Goal: Task Accomplishment & Management: Use online tool/utility

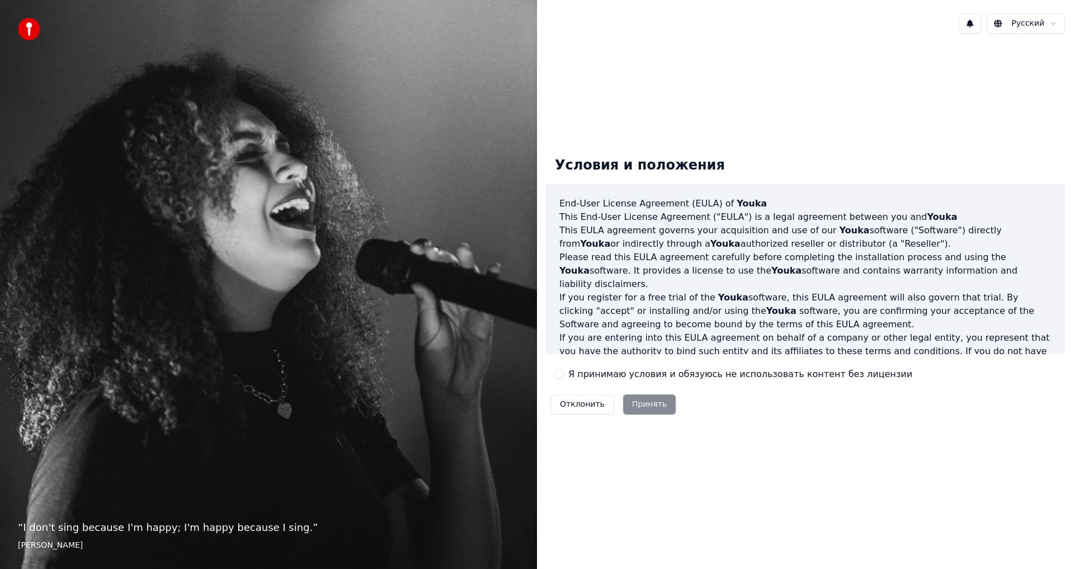
drag, startPoint x: 559, startPoint y: 373, endPoint x: 564, endPoint y: 393, distance: 20.1
click at [559, 374] on button "Я принимаю условия и обязуюсь не использовать контент без лицензии" at bounding box center [559, 374] width 9 height 9
click at [640, 403] on button "Принять" at bounding box center [649, 404] width 53 height 20
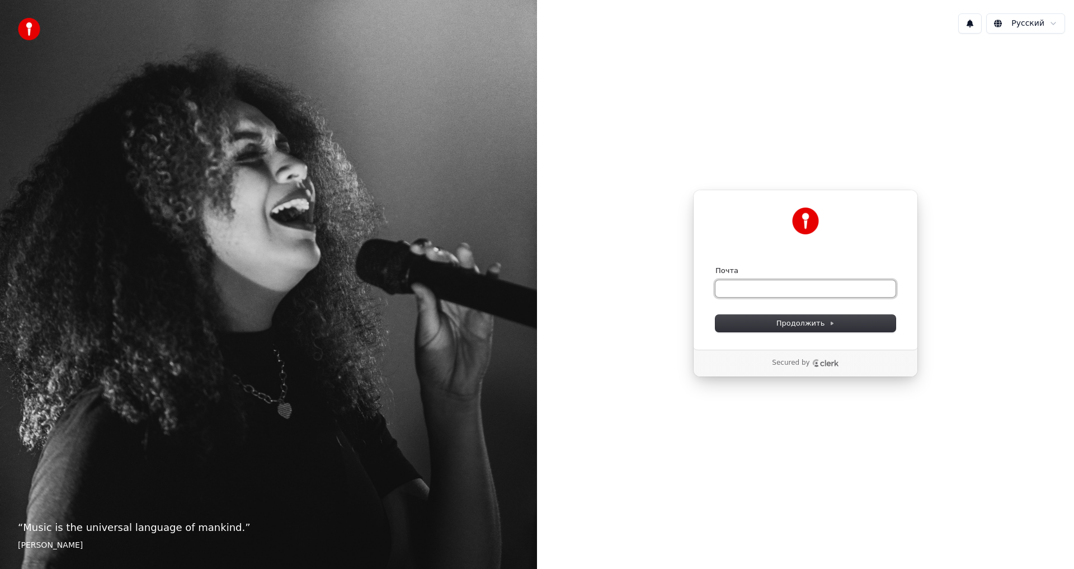
click at [727, 288] on input "Почта" at bounding box center [806, 288] width 180 height 17
click at [784, 319] on span "Продолжить" at bounding box center [806, 323] width 59 height 10
type input "**********"
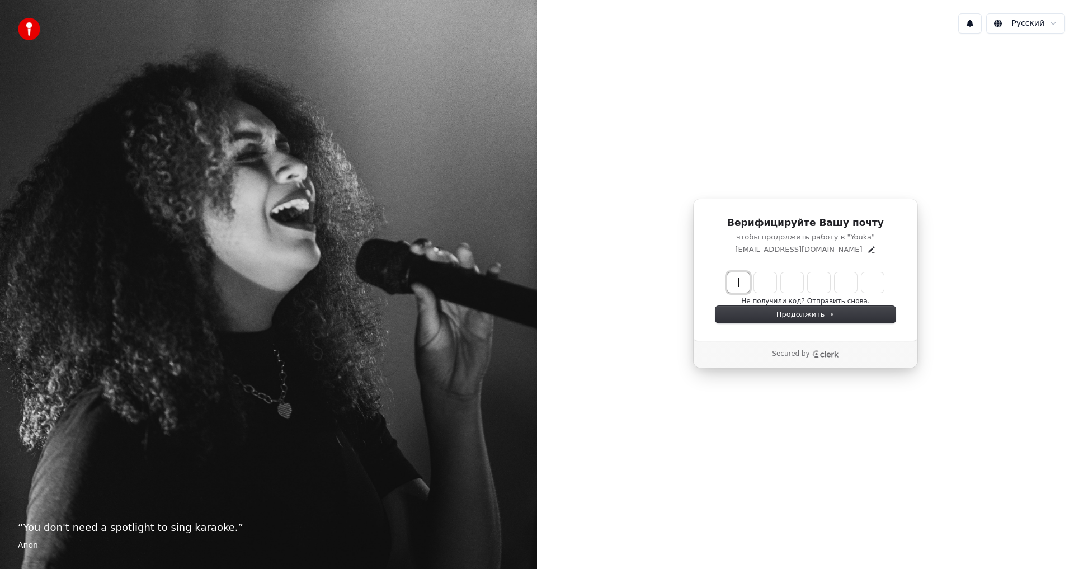
click at [733, 280] on input "Enter verification code" at bounding box center [816, 282] width 179 height 20
type input "******"
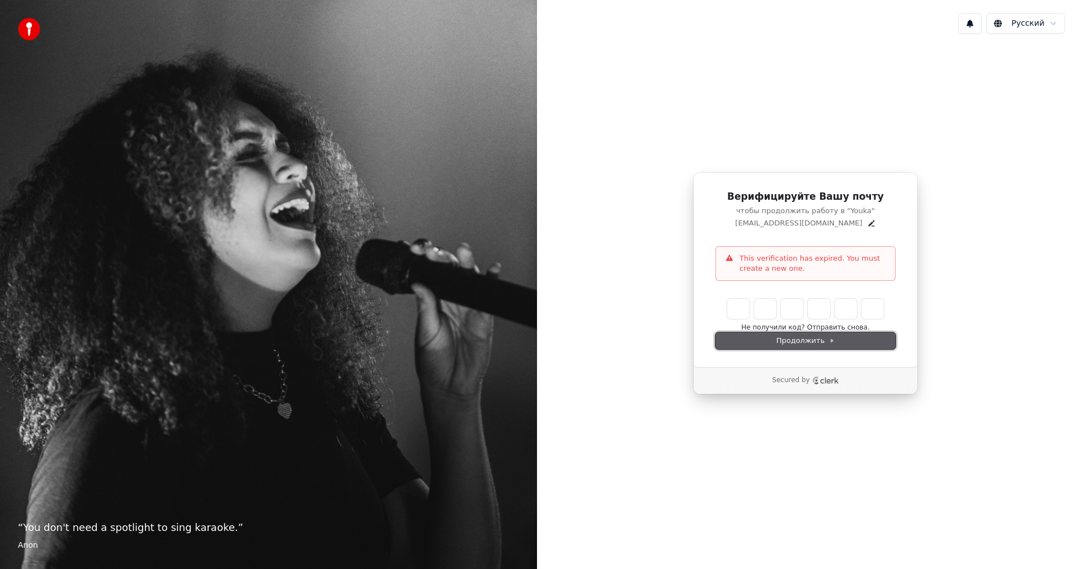
click at [800, 339] on span "Продолжить" at bounding box center [806, 341] width 59 height 10
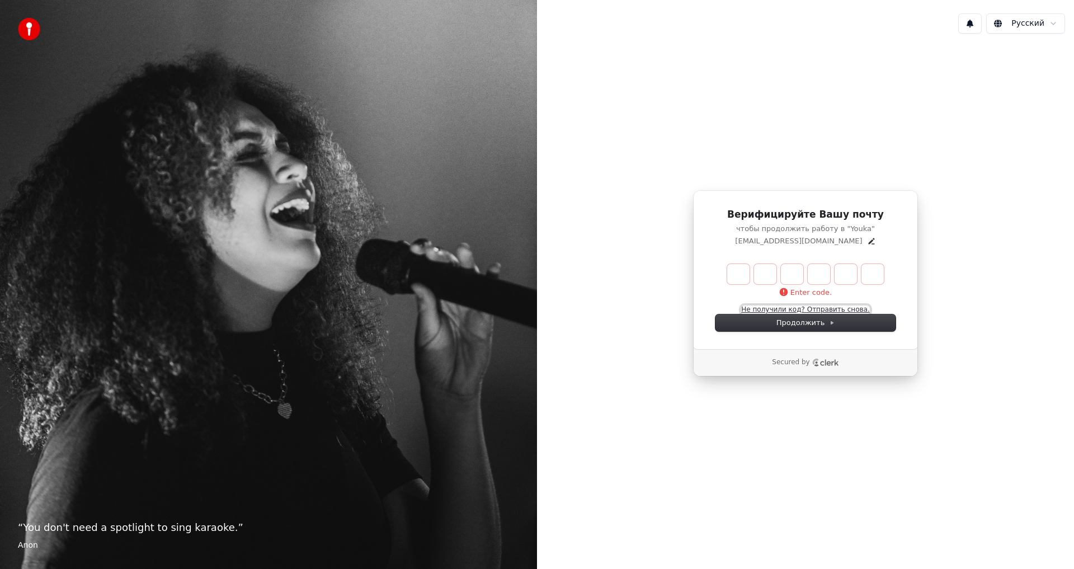
click at [826, 308] on button "Не получили код? Отправить снова." at bounding box center [805, 309] width 128 height 9
click at [741, 275] on input "Enter verification code" at bounding box center [816, 274] width 179 height 20
type input "******"
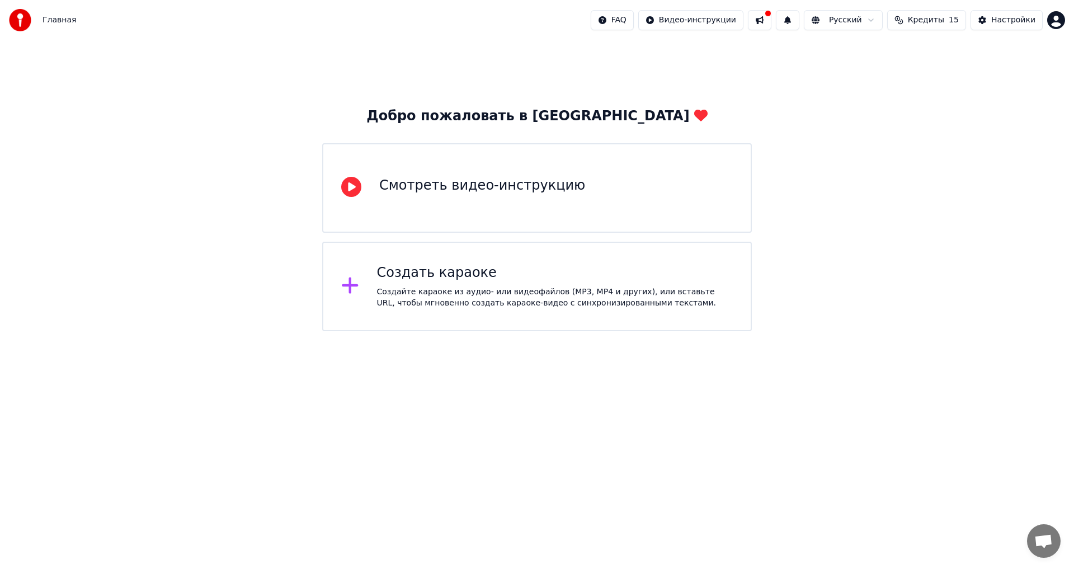
click at [395, 274] on div "Создать караоке" at bounding box center [555, 273] width 356 height 18
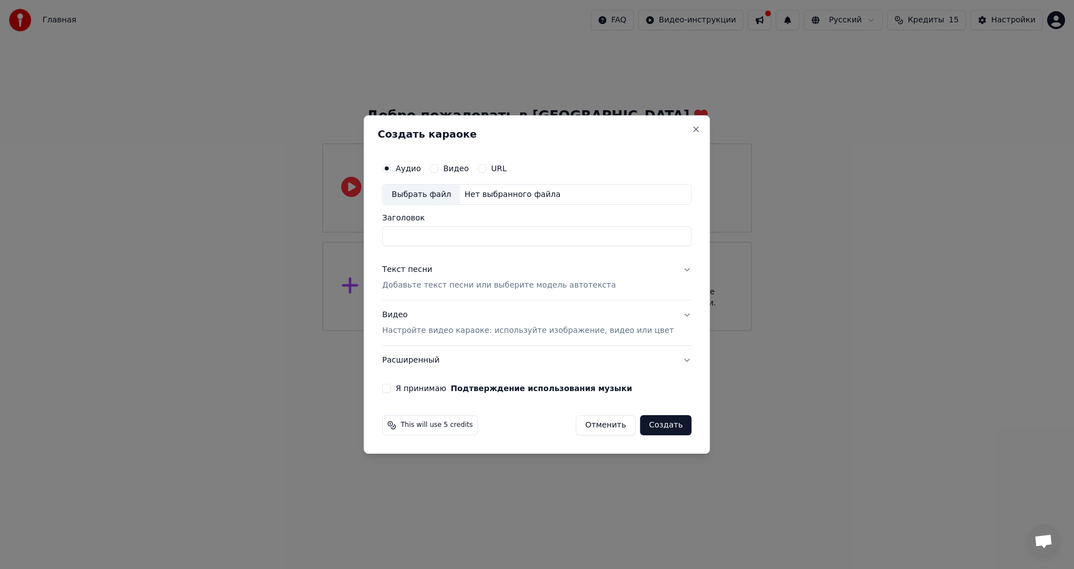
click at [439, 168] on button "Видео" at bounding box center [434, 168] width 9 height 9
click at [424, 194] on div "Выбрать файл" at bounding box center [421, 195] width 77 height 20
click at [433, 191] on div "Выбрать файл" at bounding box center [421, 195] width 77 height 20
click at [497, 171] on div "URL" at bounding box center [492, 168] width 29 height 9
click at [487, 170] on button "URL" at bounding box center [482, 168] width 9 height 9
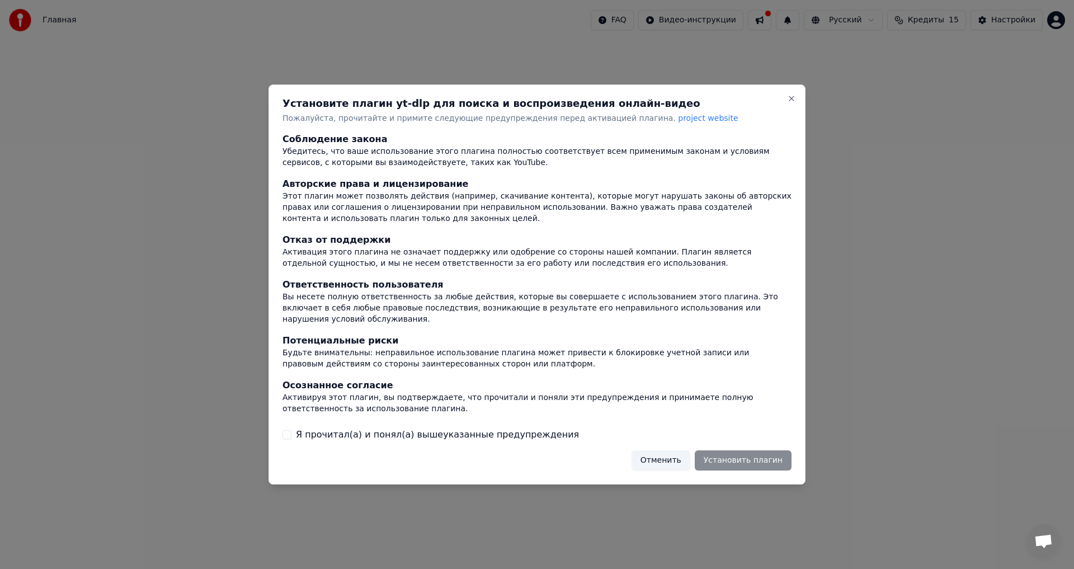
click at [289, 430] on button "Я прочитал(а) и понял(а) вышеуказанные предупреждения" at bounding box center [287, 434] width 9 height 9
click at [738, 457] on button "Установить плагин" at bounding box center [743, 460] width 97 height 20
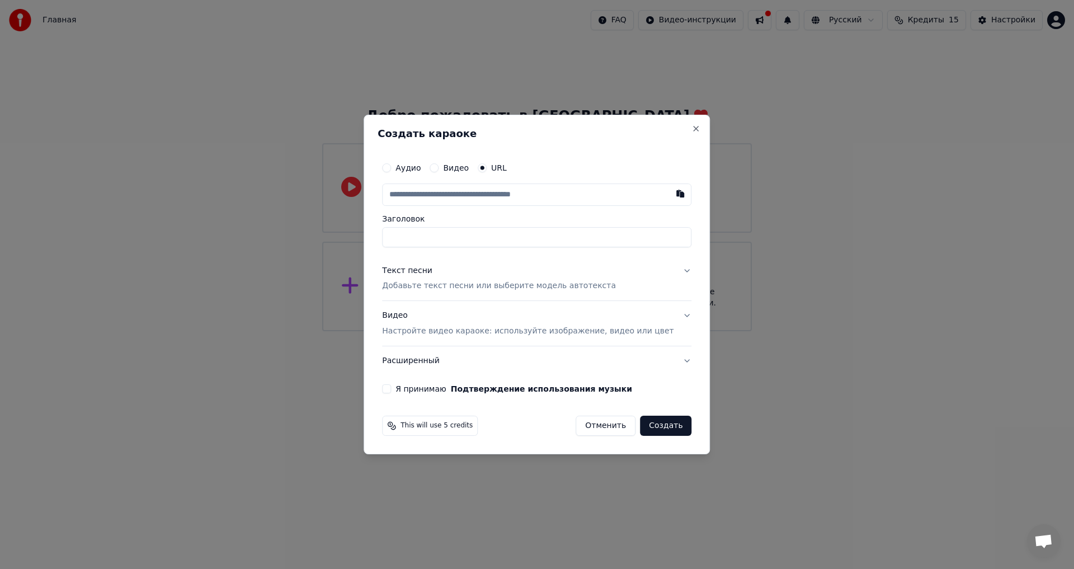
paste input "**********"
type input "**********"
click at [460, 239] on input "Заголовок" at bounding box center [536, 237] width 309 height 20
type input "**********"
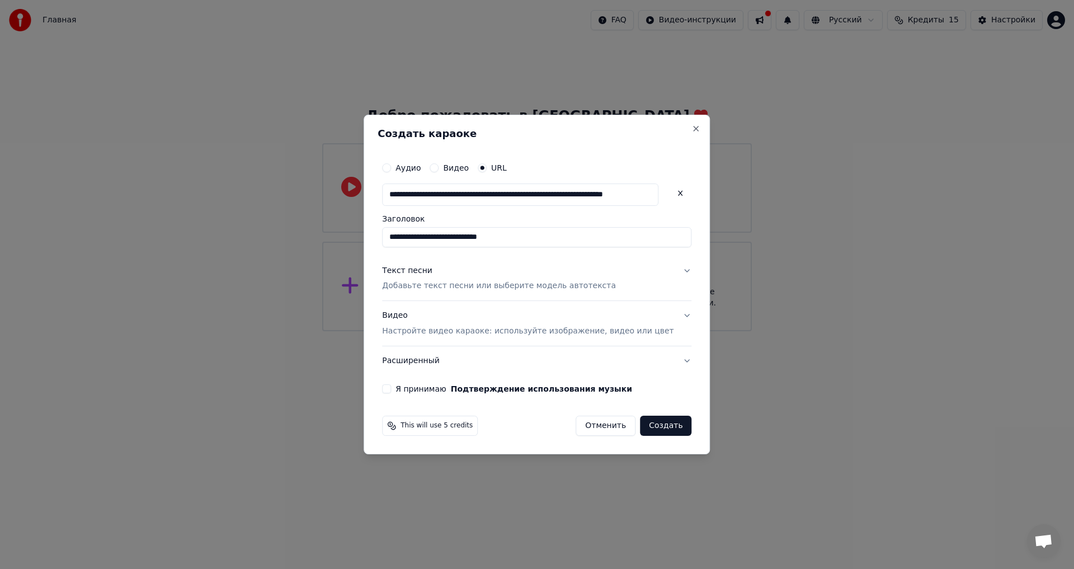
scroll to position [0, 0]
type input "**********"
click at [446, 281] on p "Добавьте текст песни или выберите модель автотекста" at bounding box center [499, 286] width 234 height 11
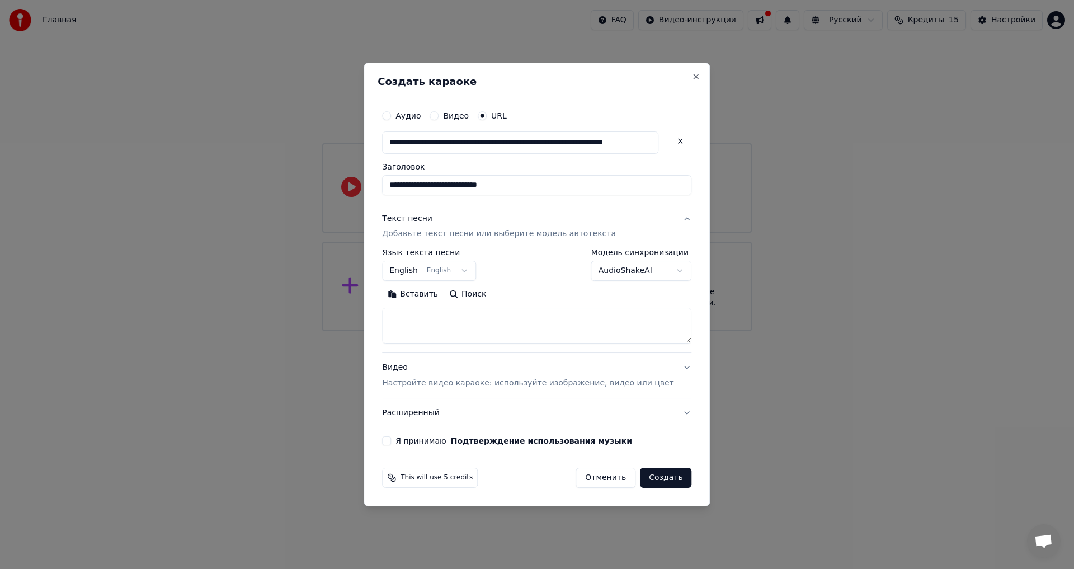
click at [472, 270] on button "English English" at bounding box center [429, 271] width 94 height 20
select select "**"
click at [437, 322] on textarea at bounding box center [536, 326] width 309 height 36
paste textarea "**********"
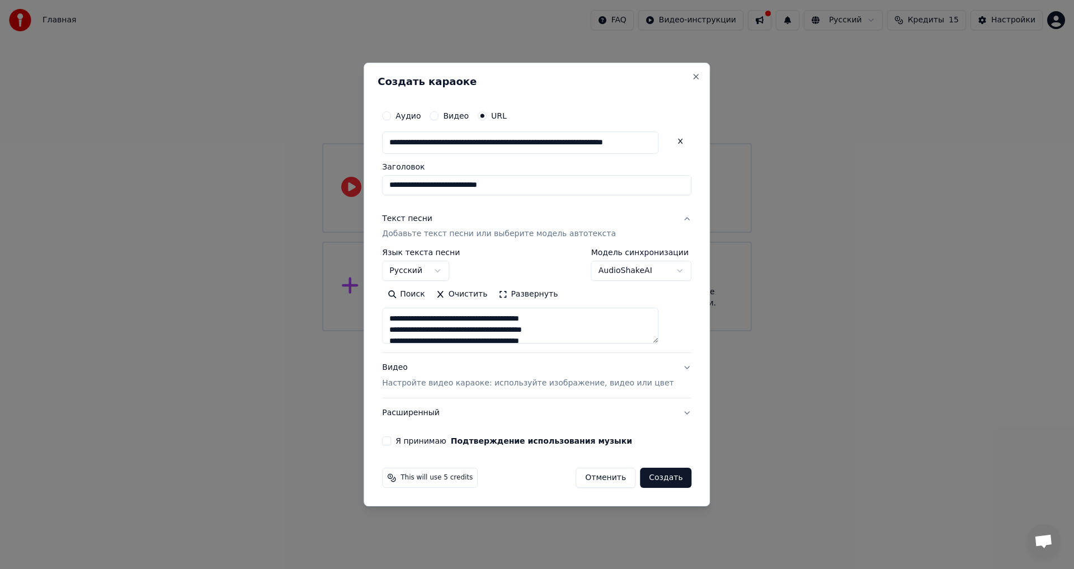
scroll to position [220, 0]
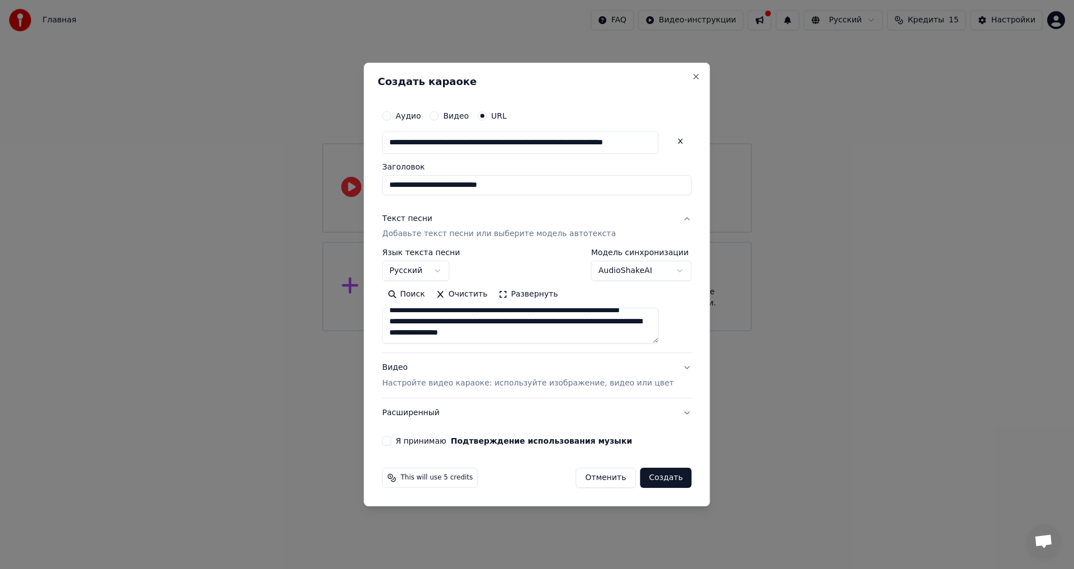
type textarea "**********"
click at [525, 385] on p "Настройте видео караоке: используйте изображение, видео или цвет" at bounding box center [527, 383] width 291 height 11
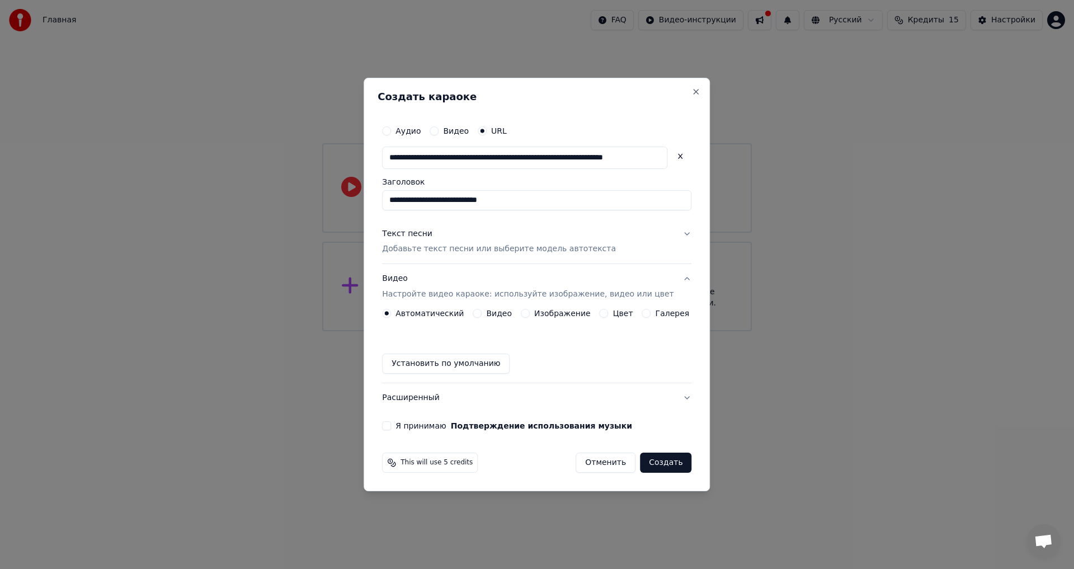
click at [642, 313] on button "Галерея" at bounding box center [646, 313] width 9 height 9
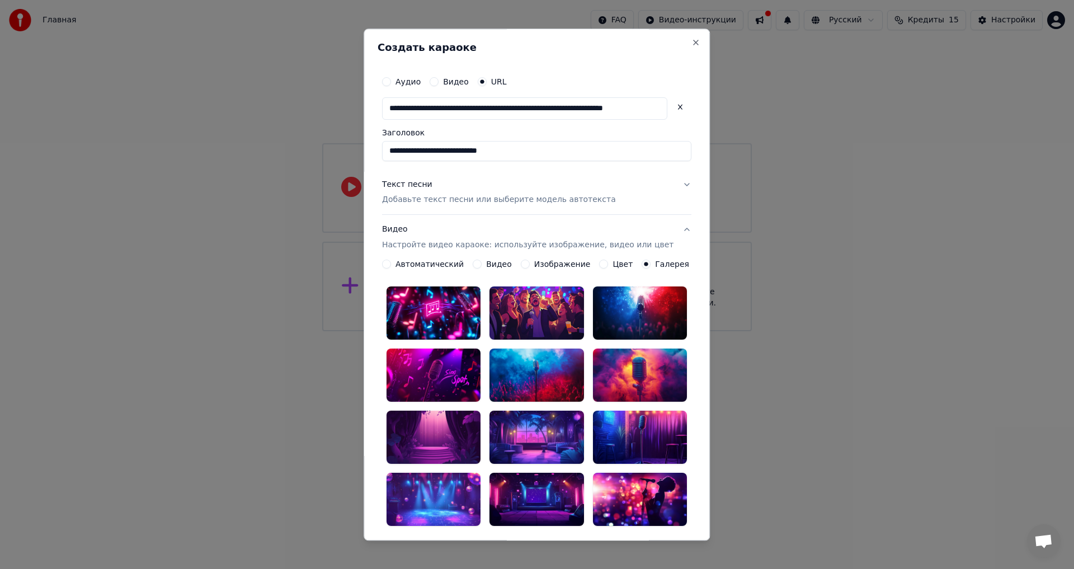
click at [420, 312] on div at bounding box center [434, 313] width 94 height 53
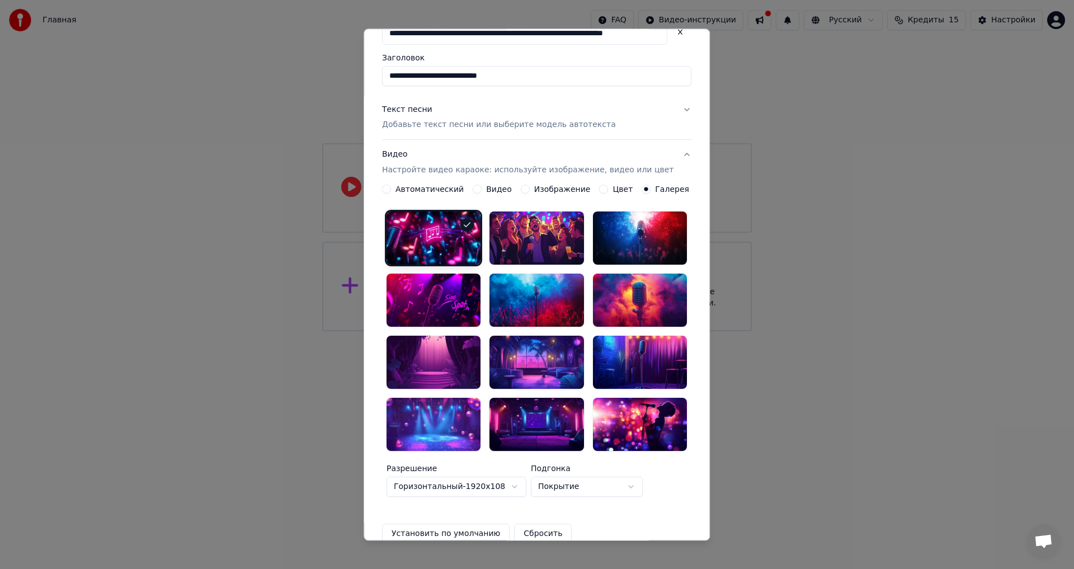
scroll to position [177, 0]
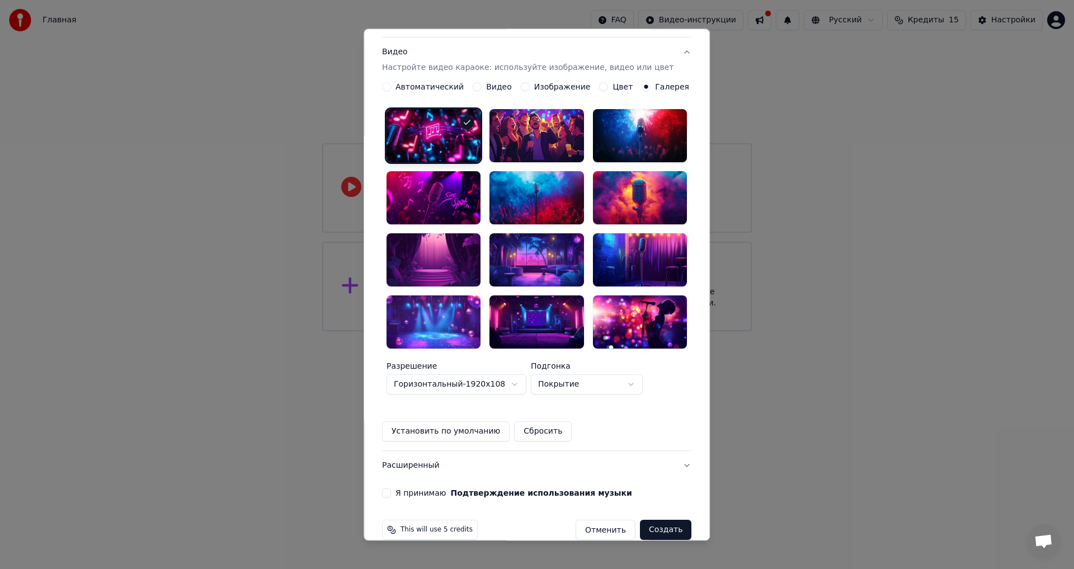
drag, startPoint x: 469, startPoint y: 406, endPoint x: 475, endPoint y: 415, distance: 10.6
click at [469, 421] on button "Установить по умолчанию" at bounding box center [446, 431] width 128 height 20
click at [391, 489] on button "Я принимаю Подтверждение использования музыки" at bounding box center [386, 493] width 9 height 9
click at [655, 520] on button "Создать" at bounding box center [665, 530] width 51 height 20
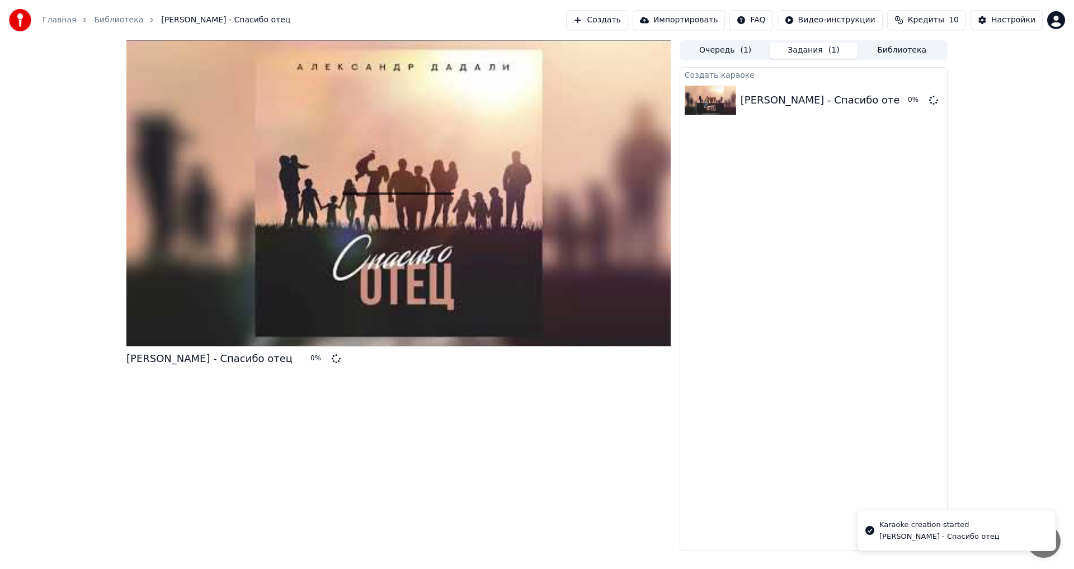
click at [416, 218] on div at bounding box center [398, 193] width 544 height 306
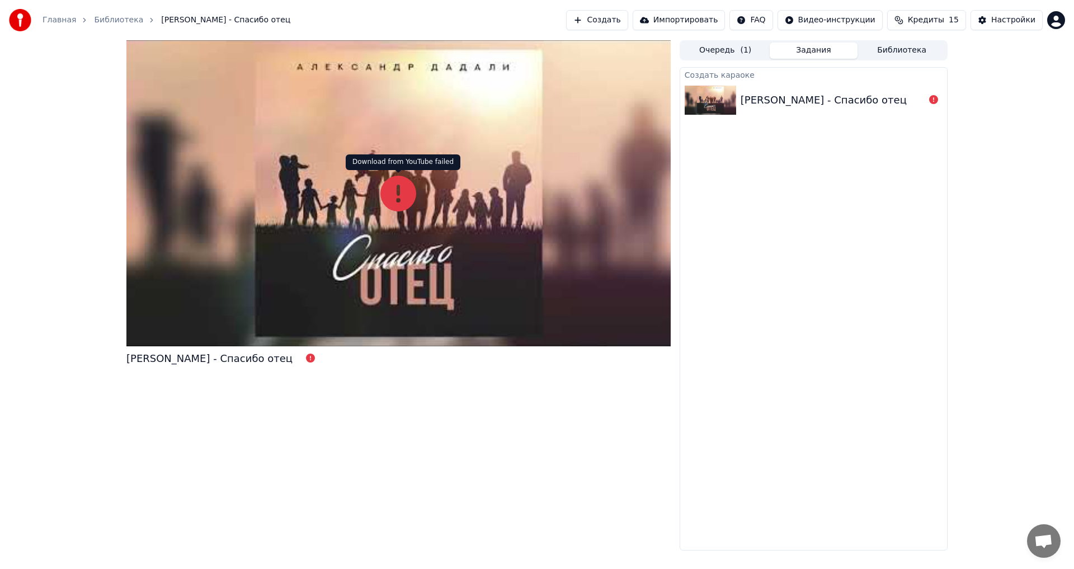
click at [395, 191] on icon at bounding box center [398, 194] width 36 height 36
click at [409, 182] on icon at bounding box center [398, 194] width 36 height 36
click at [408, 182] on icon at bounding box center [398, 194] width 36 height 36
click at [408, 194] on icon at bounding box center [398, 194] width 36 height 36
click at [271, 360] on div "[PERSON_NAME] - Спасибо отец" at bounding box center [209, 359] width 166 height 16
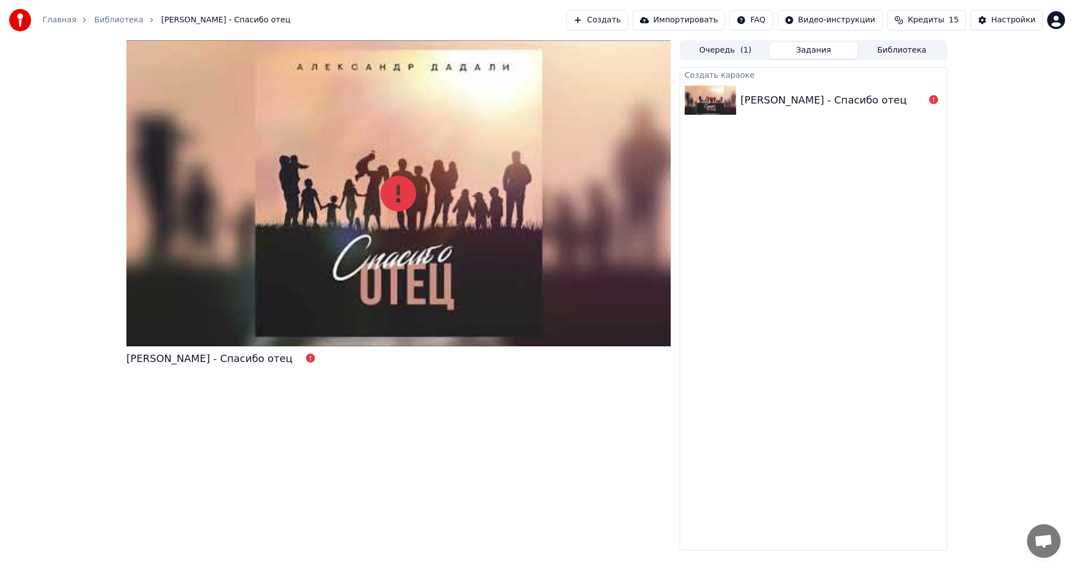
click at [723, 55] on button "Очередь ( 1 )" at bounding box center [725, 51] width 88 height 16
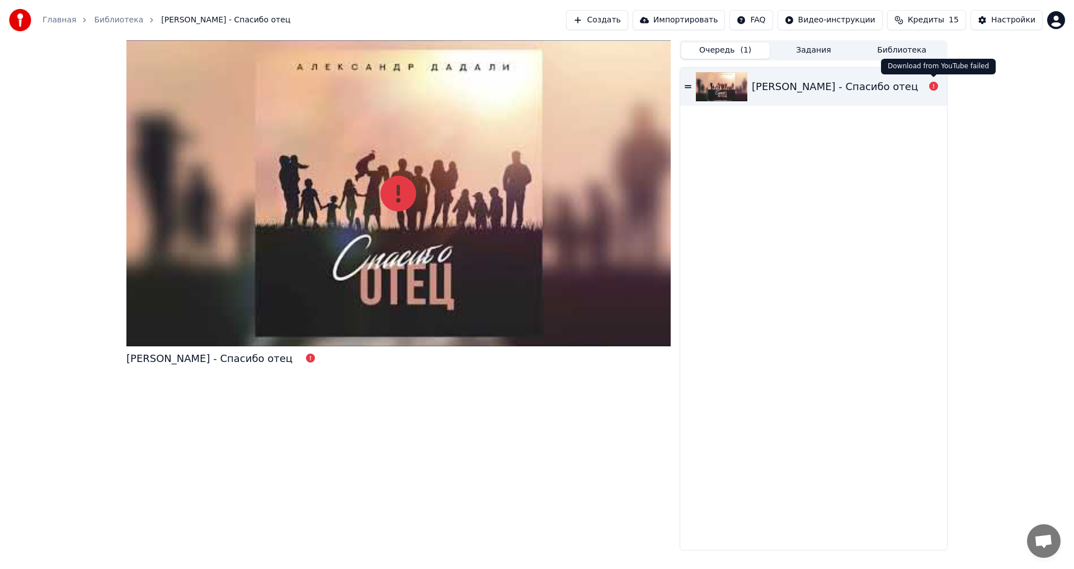
click at [926, 88] on div at bounding box center [934, 86] width 18 height 13
click at [685, 83] on icon at bounding box center [688, 87] width 7 height 8
click at [100, 15] on link "Библиотека" at bounding box center [118, 20] width 49 height 11
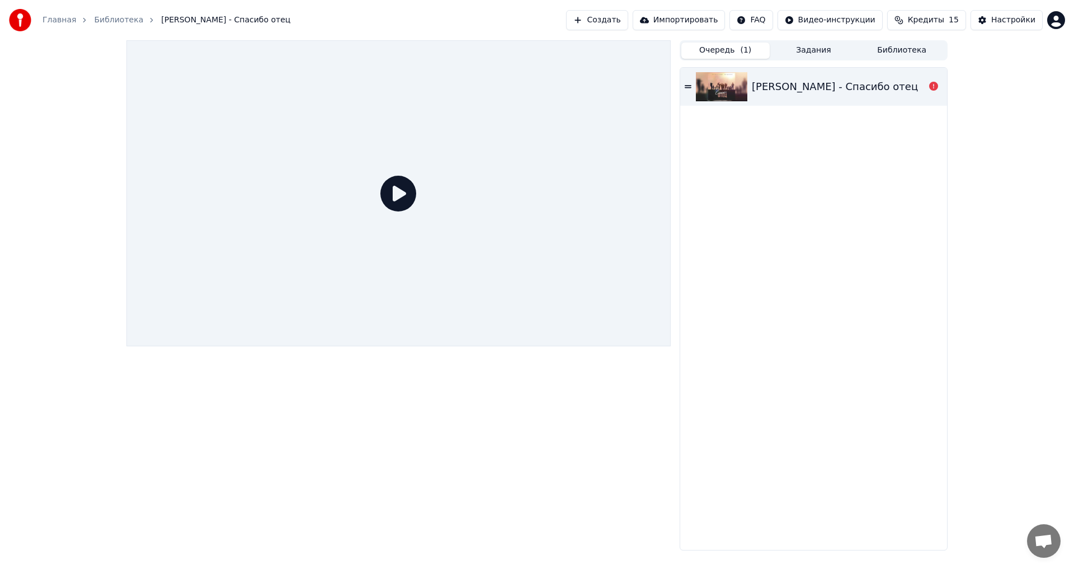
click at [161, 19] on span "[PERSON_NAME] - Спасибо отец" at bounding box center [225, 20] width 129 height 11
drag, startPoint x: 406, startPoint y: 190, endPoint x: 400, endPoint y: 285, distance: 94.7
click at [406, 191] on icon at bounding box center [398, 194] width 36 height 36
click at [40, 16] on div "Главная Библиотека" at bounding box center [76, 20] width 134 height 22
click at [45, 19] on link "Главная" at bounding box center [60, 20] width 34 height 11
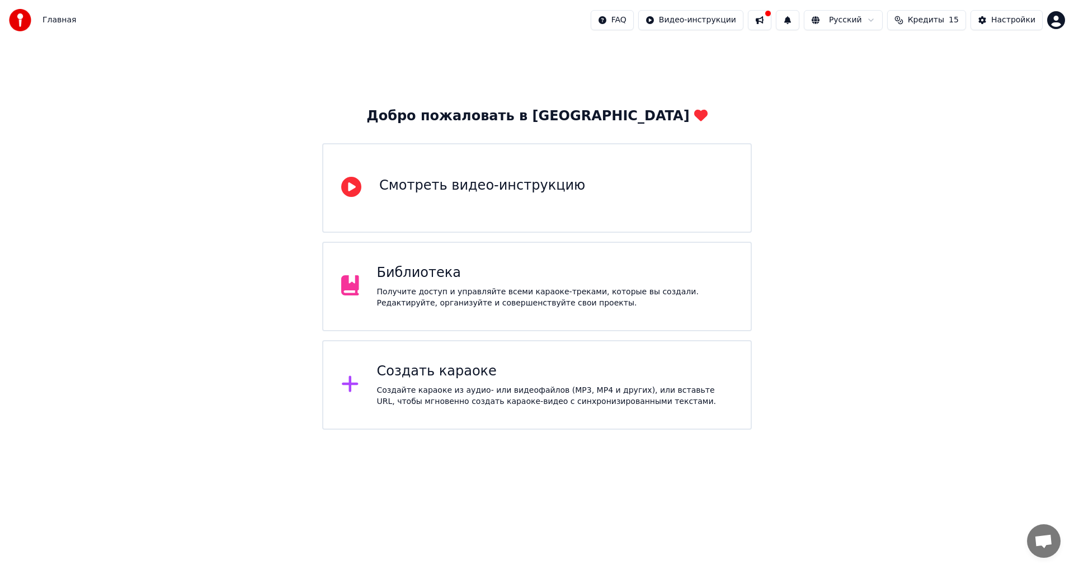
click at [547, 375] on div "Создать караоке" at bounding box center [555, 372] width 356 height 18
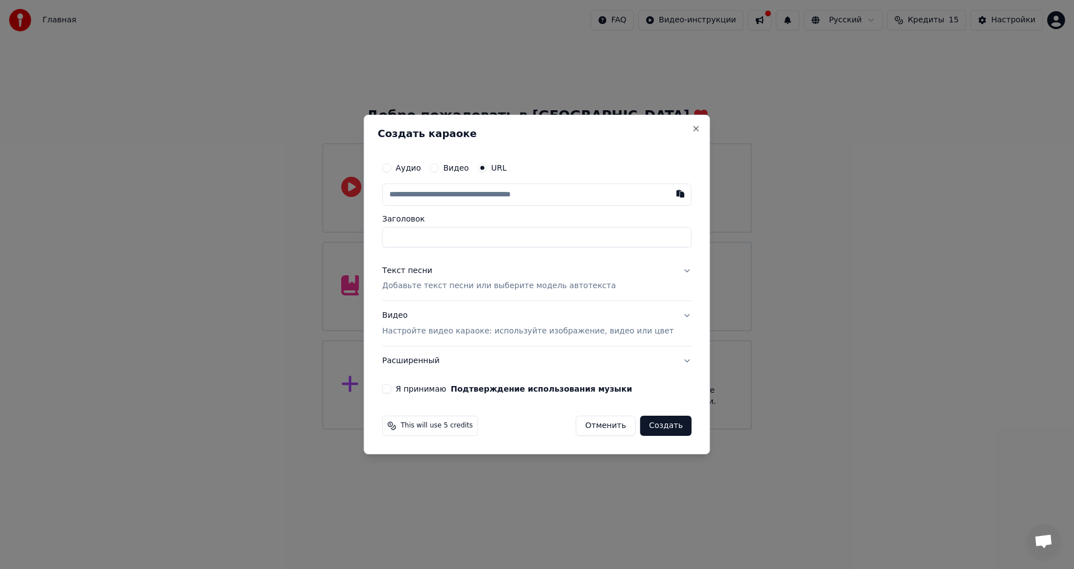
click at [454, 166] on div "Видео" at bounding box center [449, 167] width 39 height 9
click at [439, 166] on button "Видео" at bounding box center [434, 167] width 9 height 9
click at [391, 167] on button "Аудио" at bounding box center [386, 168] width 9 height 9
click at [448, 195] on div "Выбрать файл" at bounding box center [421, 195] width 77 height 20
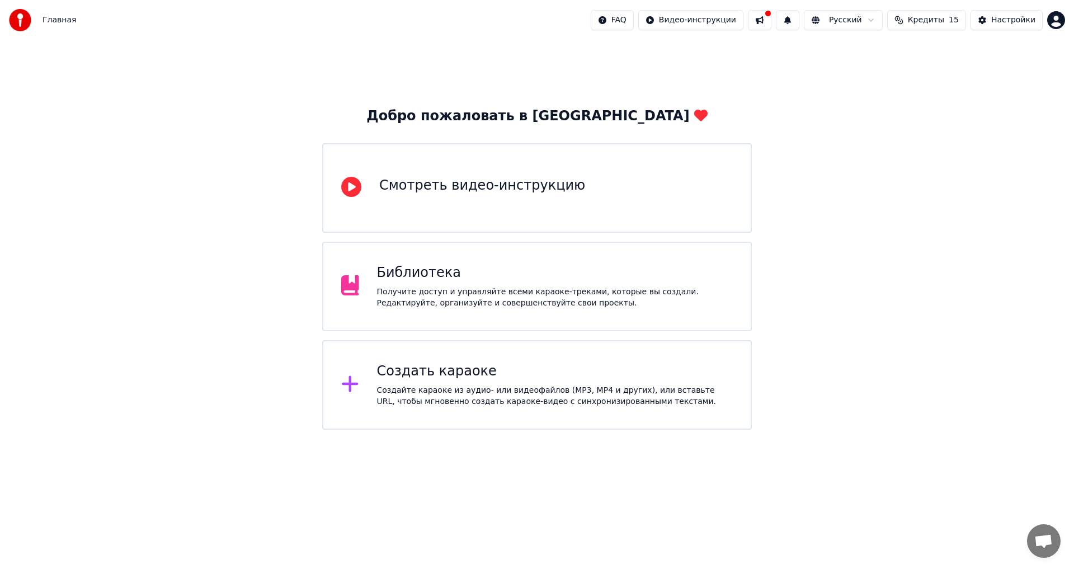
click at [934, 367] on div "Добро пожаловать в Youka Смотреть видео-инструкцию Библиотека Получите доступ и…" at bounding box center [537, 234] width 1074 height 389
drag, startPoint x: 867, startPoint y: 347, endPoint x: 873, endPoint y: 350, distance: 6.8
click at [872, 349] on div "Добро пожаловать в Youka Смотреть видео-инструкцию Библиотека Получите доступ и…" at bounding box center [537, 234] width 1074 height 389
click at [458, 403] on div "Создайте караоке из аудио- или видеофайлов (MP3, MP4 и других), или вставьте UR…" at bounding box center [555, 396] width 356 height 22
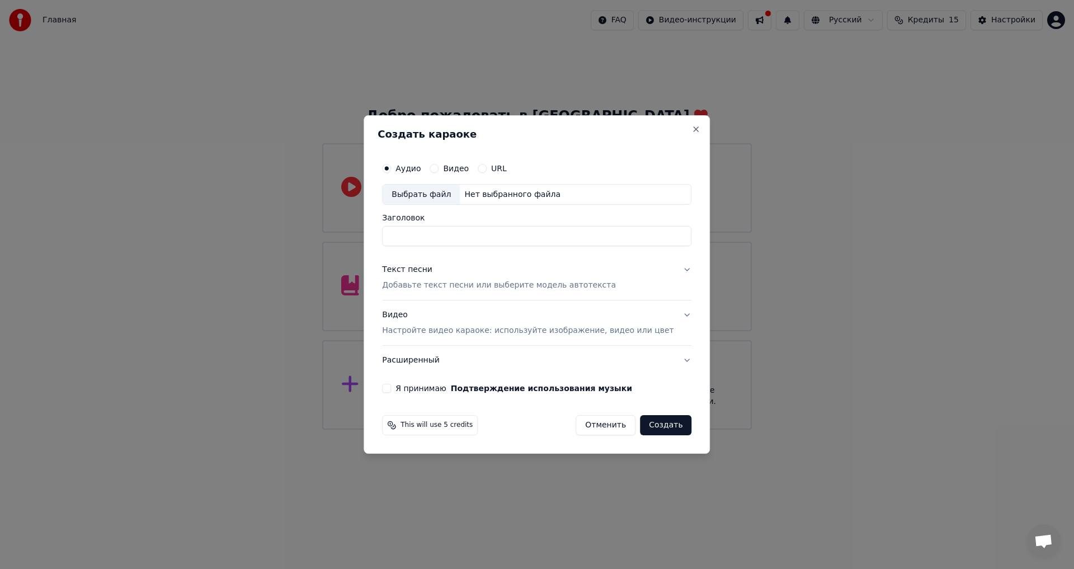
click at [427, 237] on input "Заголовок" at bounding box center [536, 237] width 309 height 20
click at [444, 193] on div "Выбрать файл" at bounding box center [421, 195] width 77 height 20
type input "**********"
drag, startPoint x: 403, startPoint y: 238, endPoint x: 530, endPoint y: 223, distance: 127.9
click at [530, 223] on div "**********" at bounding box center [536, 230] width 309 height 32
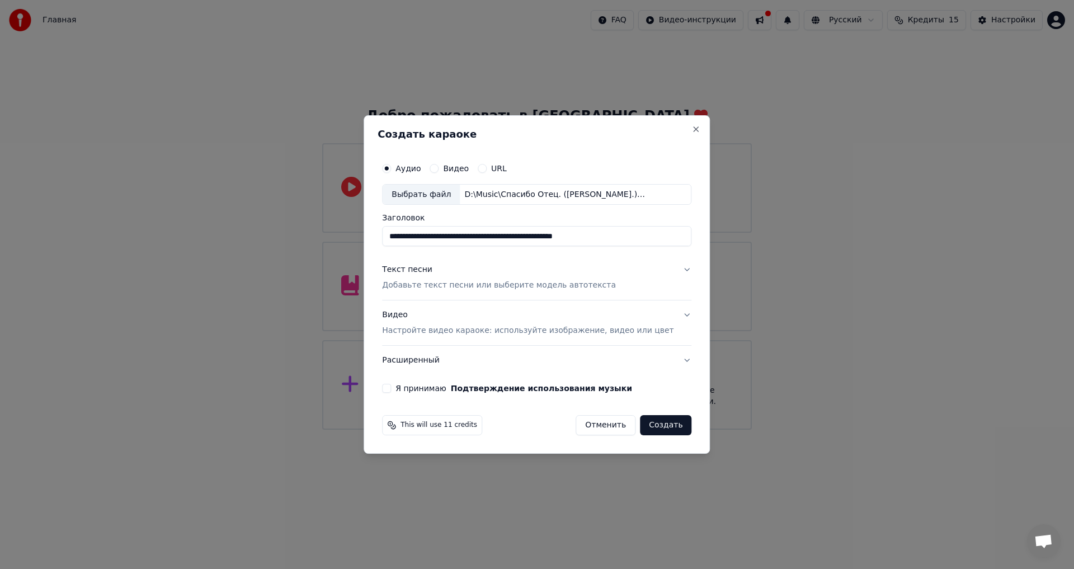
click at [438, 285] on p "Добавьте текст песни или выберите модель автотекста" at bounding box center [499, 285] width 234 height 11
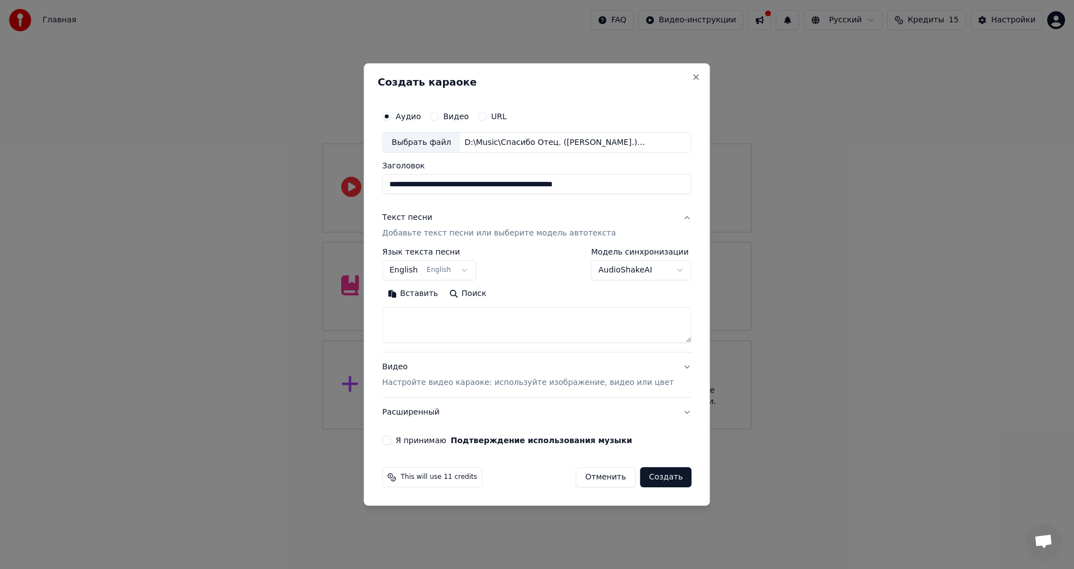
click at [442, 329] on textarea at bounding box center [536, 326] width 309 height 36
paste textarea "**********"
type textarea "**********"
click at [473, 273] on button "English English" at bounding box center [429, 271] width 94 height 20
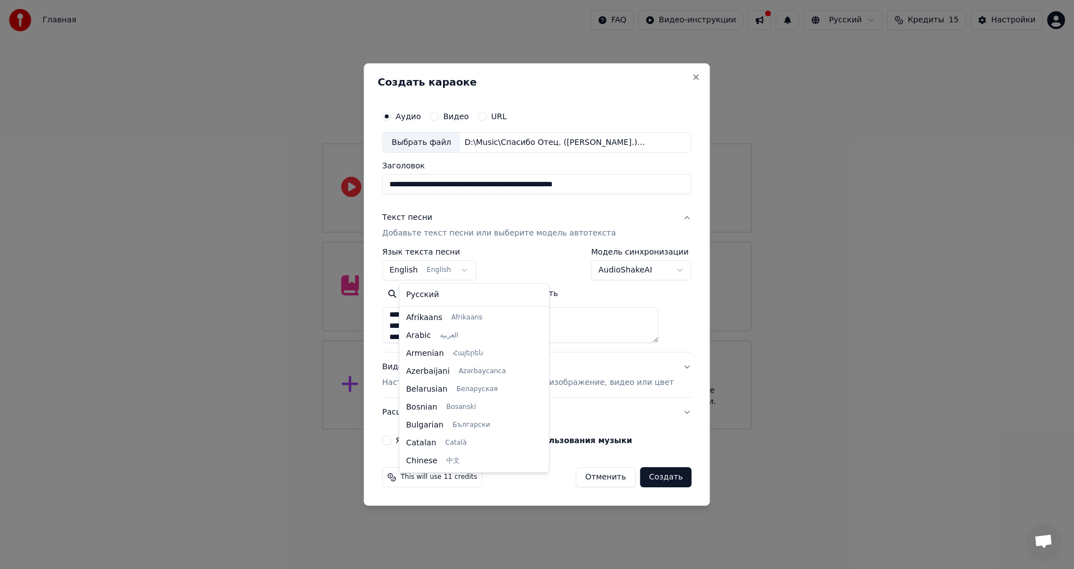
scroll to position [90, 0]
select select "**"
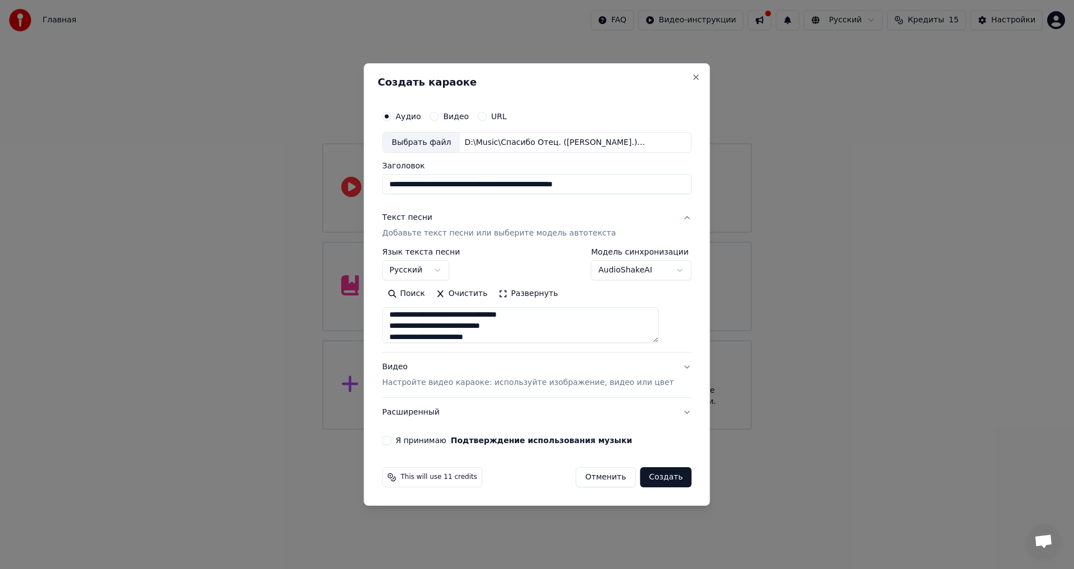
click at [575, 378] on p "Настройте видео караоке: используйте изображение, видео или цвет" at bounding box center [527, 382] width 291 height 11
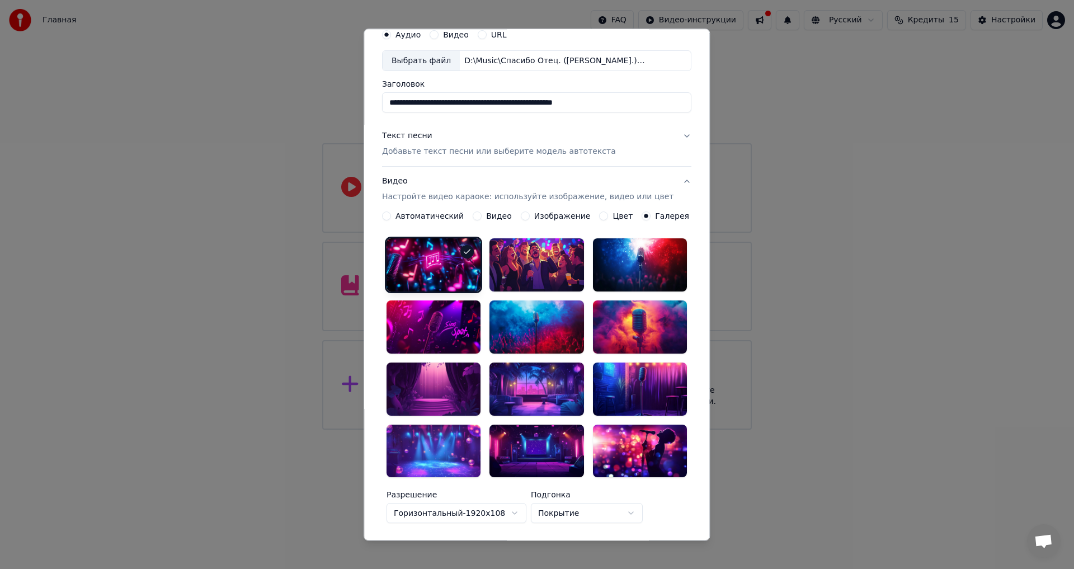
scroll to position [0, 0]
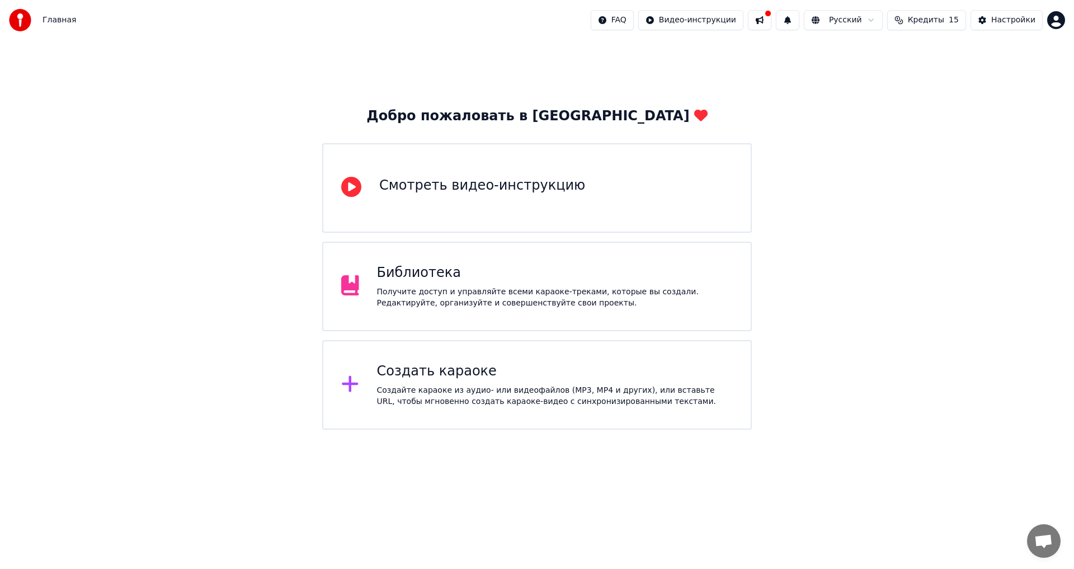
click at [154, 372] on div "Добро пожаловать в Youka Смотреть видео-инструкцию Библиотека Получите доступ и…" at bounding box center [537, 234] width 1074 height 389
click at [421, 430] on html "Главная FAQ Видео-инструкции Русский Кредиты 15 Настройки Добро пожаловать в Yo…" at bounding box center [537, 215] width 1074 height 430
click at [428, 389] on div "Создайте караоке из аудио- или видеофайлов (MP3, MP4 и других), или вставьте UR…" at bounding box center [555, 396] width 356 height 22
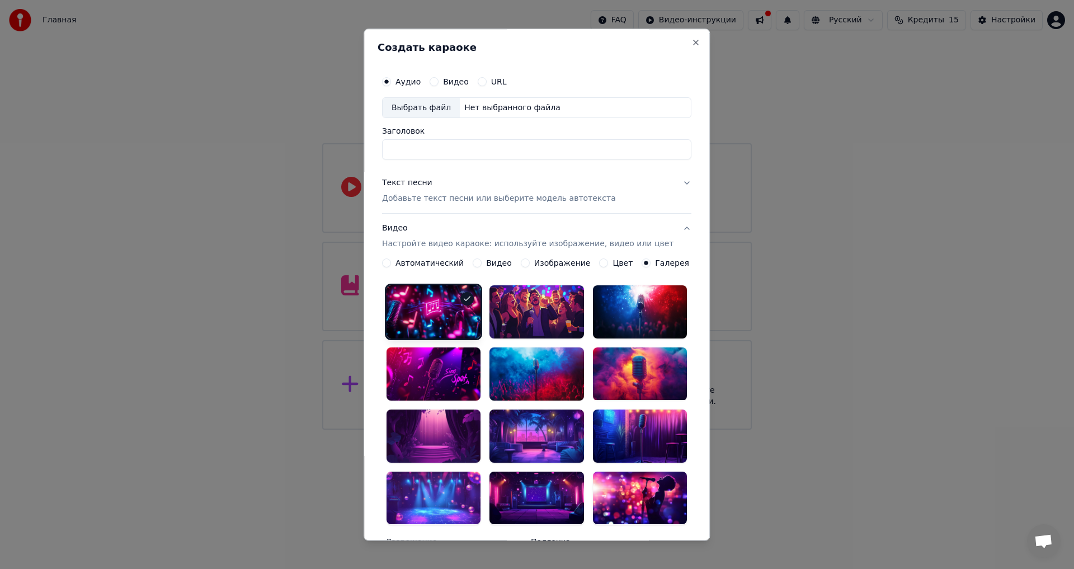
click at [418, 106] on div "Выбрать файл" at bounding box center [421, 108] width 77 height 20
type input "**********"
click at [422, 201] on p "Добавьте текст песни или выберите модель автотекста" at bounding box center [499, 199] width 234 height 11
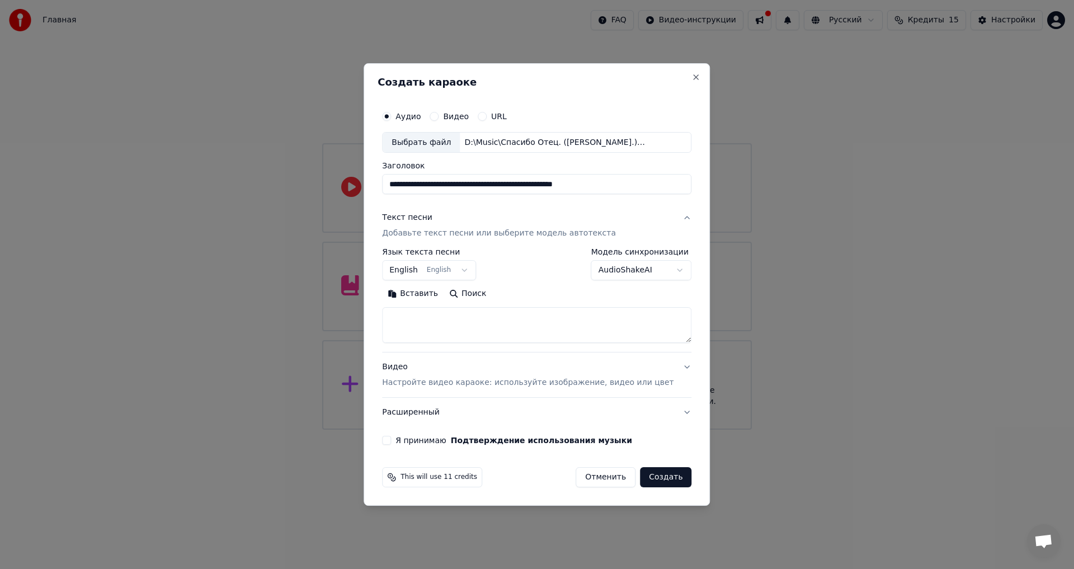
click at [440, 327] on textarea at bounding box center [536, 326] width 309 height 36
paste textarea "**********"
click at [414, 322] on textarea at bounding box center [520, 326] width 276 height 36
click at [448, 322] on textarea at bounding box center [520, 326] width 276 height 36
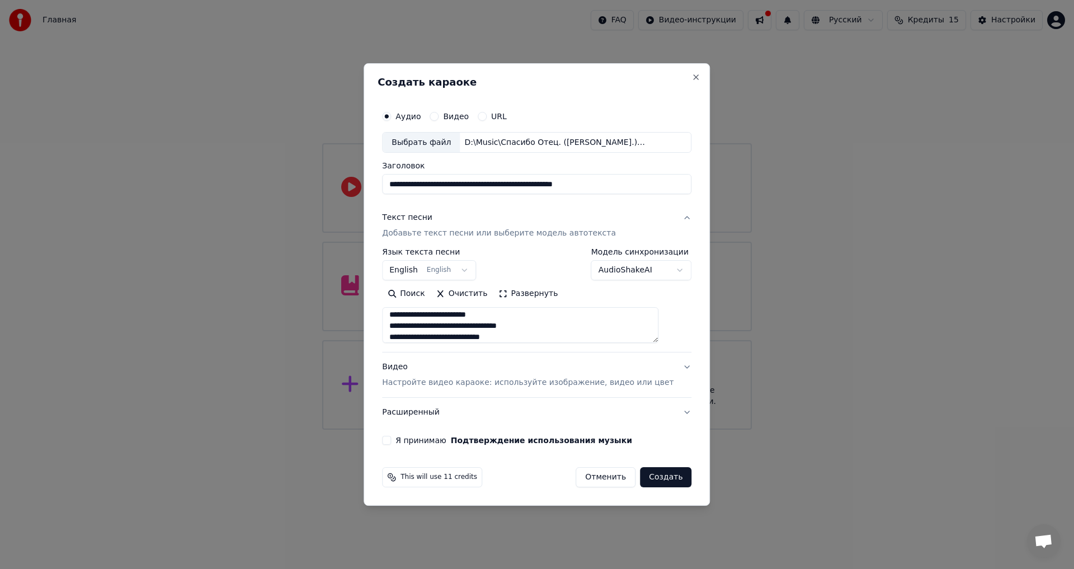
scroll to position [1088, 0]
type textarea "**********"
click at [391, 443] on button "Я принимаю Подтверждение использования музыки" at bounding box center [386, 440] width 9 height 9
click at [424, 384] on p "Настройте видео караоке: используйте изображение, видео или цвет" at bounding box center [527, 382] width 291 height 11
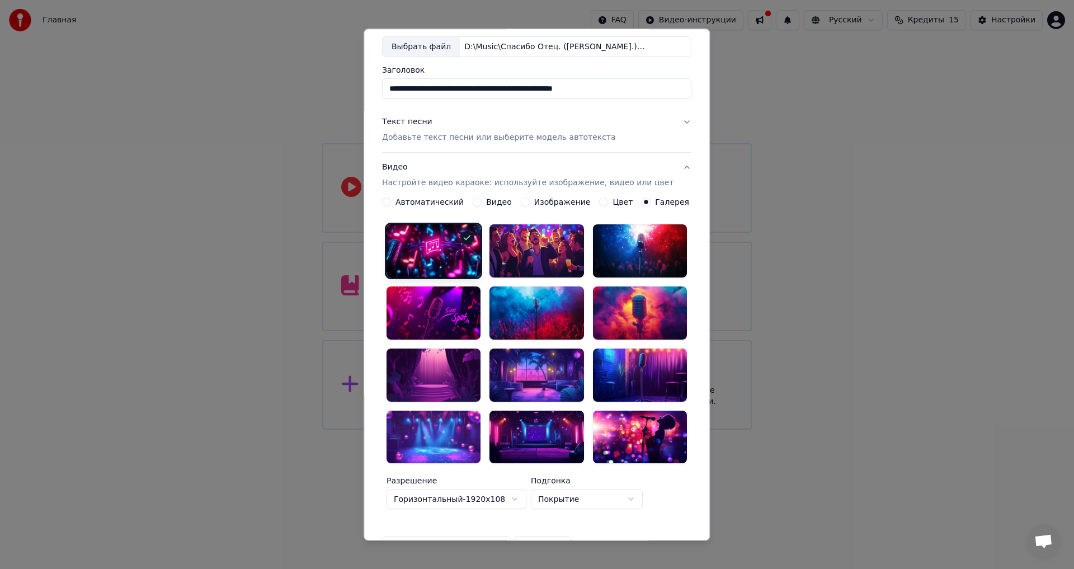
scroll to position [74, 0]
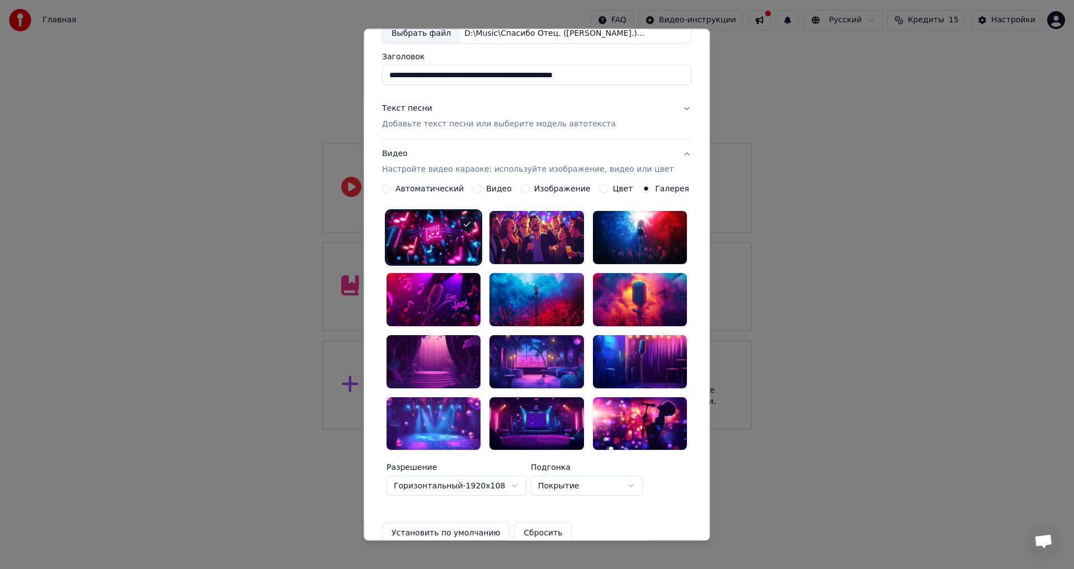
click at [526, 188] on button "Изображение" at bounding box center [525, 189] width 9 height 9
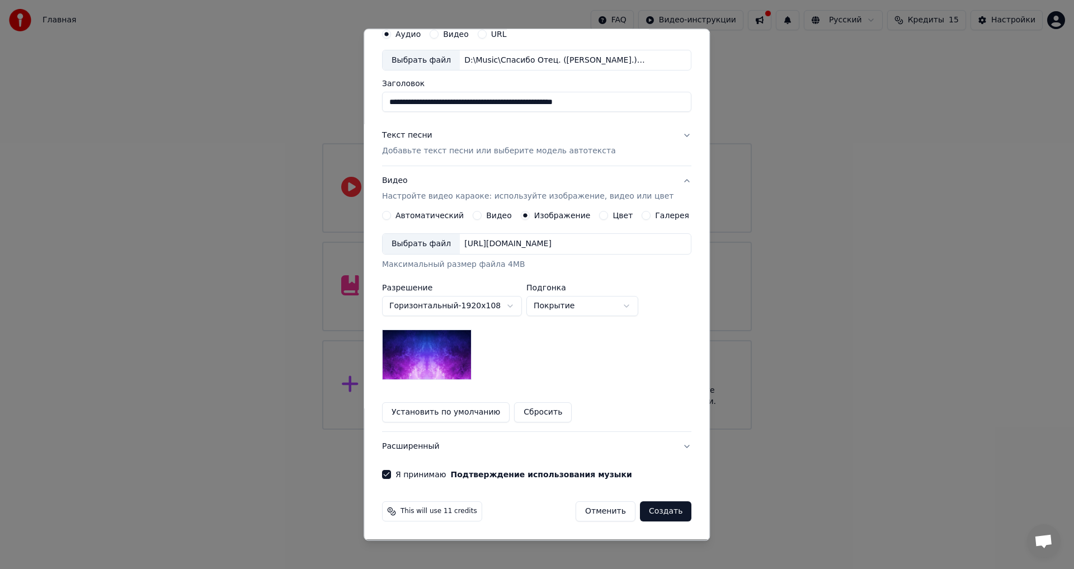
click at [448, 355] on img at bounding box center [427, 355] width 90 height 50
click at [433, 241] on div "Выбрать файл" at bounding box center [421, 244] width 77 height 20
drag, startPoint x: 453, startPoint y: 416, endPoint x: 528, endPoint y: 453, distance: 83.8
click at [453, 417] on button "Установить по умолчанию" at bounding box center [446, 413] width 128 height 20
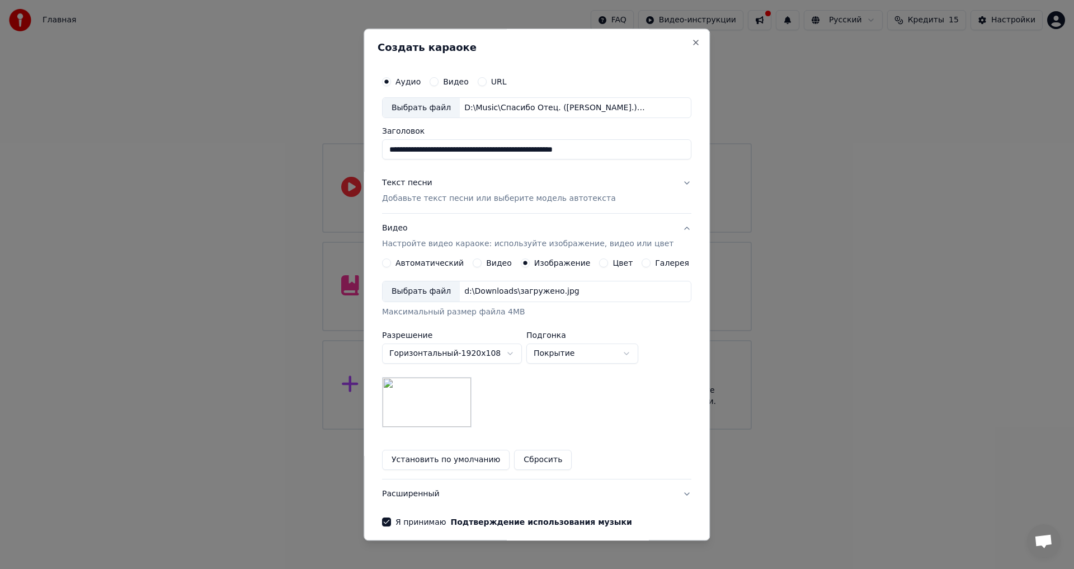
click at [517, 200] on p "Добавьте текст песни или выберите модель автотекста" at bounding box center [499, 199] width 234 height 11
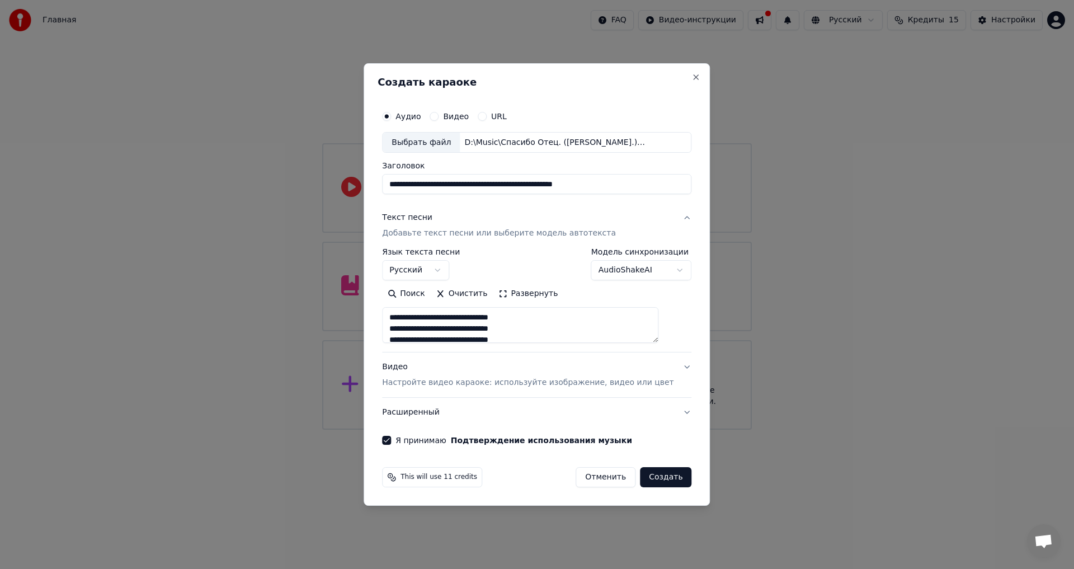
click at [660, 480] on button "Создать" at bounding box center [665, 477] width 51 height 20
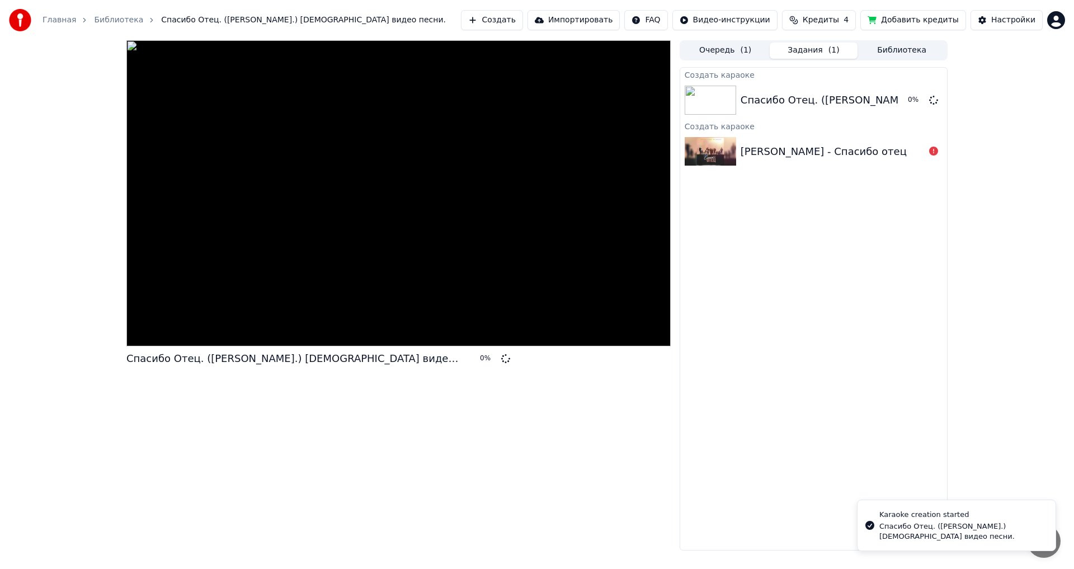
click at [660, 479] on div "Спасибо Отец. ([PERSON_NAME].) [DEMOGRAPHIC_DATA] видео песни. 0 %" at bounding box center [398, 295] width 544 height 510
